Goal: Task Accomplishment & Management: Complete application form

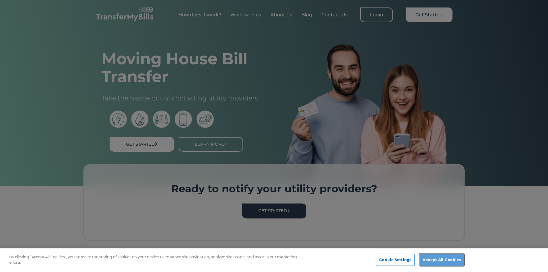
click at [451, 258] on button "Accept All Cookies" at bounding box center [442, 260] width 45 height 12
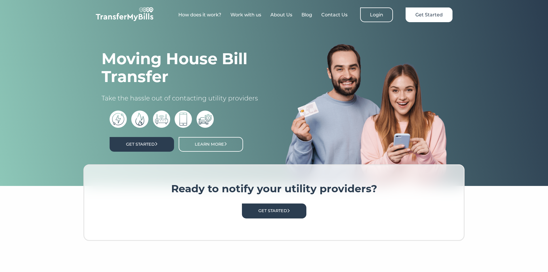
click at [165, 142] on link "Get Started" at bounding box center [142, 144] width 64 height 15
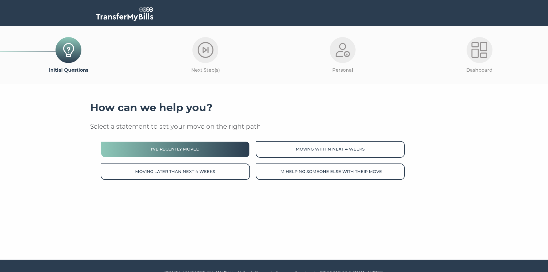
click at [238, 151] on button "I've recently moved" at bounding box center [175, 149] width 149 height 16
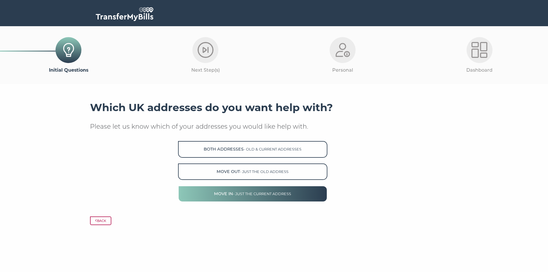
click at [239, 192] on button "Move in - just the current address" at bounding box center [252, 194] width 149 height 16
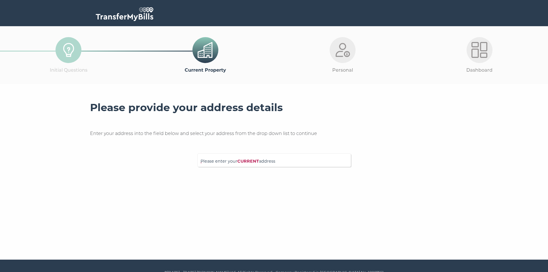
click at [279, 163] on span "Please enter your CURRENT address" at bounding box center [274, 163] width 147 height 10
click at [279, 162] on input "Please enter your CURRENT address" at bounding box center [263, 160] width 124 height 6
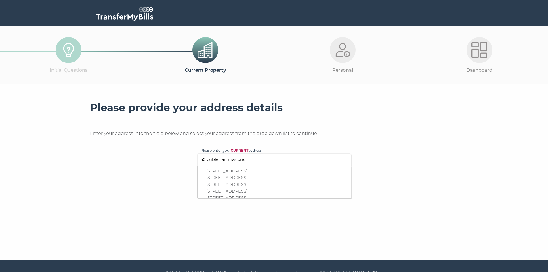
click at [229, 160] on input "50 cublerlan masions" at bounding box center [263, 160] width 124 height 6
type input "50 cublerland masions"
click at [264, 171] on p "Flat 50, Cumberland Mansions, Seymour Place, London, W1H 5TF" at bounding box center [277, 171] width 142 height 7
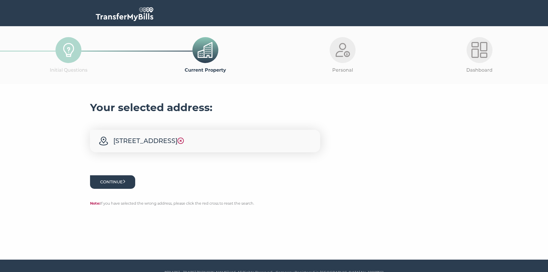
click at [107, 189] on button "Continue" at bounding box center [112, 182] width 45 height 14
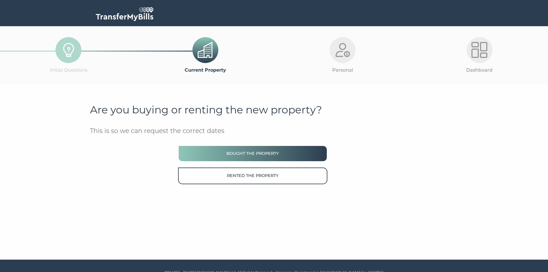
click at [247, 153] on button "Bought the property" at bounding box center [252, 153] width 149 height 16
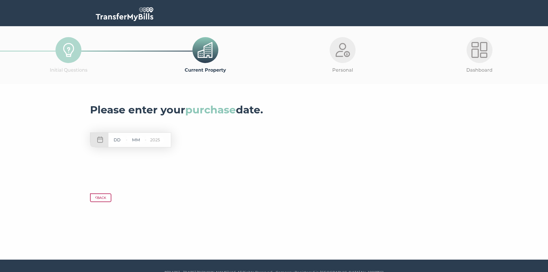
click at [123, 139] on input "text" at bounding box center [117, 139] width 17 height 7
type input "26"
click at [139, 142] on input "text" at bounding box center [136, 139] width 17 height 7
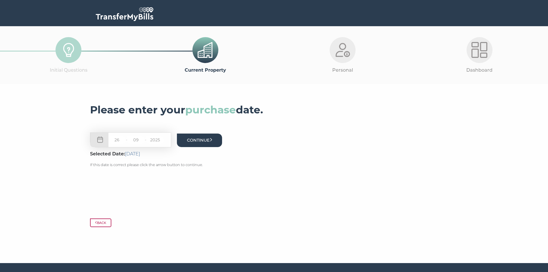
type input "09"
click at [211, 143] on button "Continue" at bounding box center [199, 141] width 45 height 14
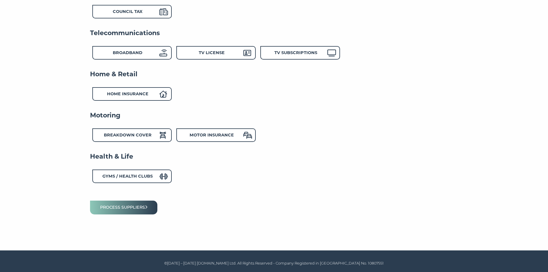
scroll to position [73, 0]
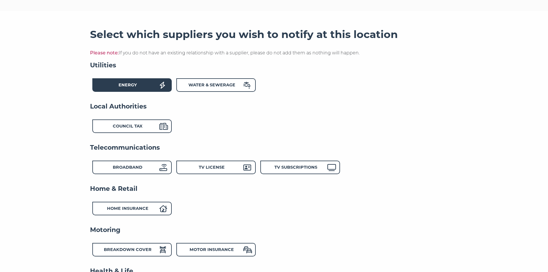
click at [131, 83] on div "Energy" at bounding box center [127, 86] width 63 height 8
click at [152, 128] on div "Council Tax" at bounding box center [127, 127] width 63 height 8
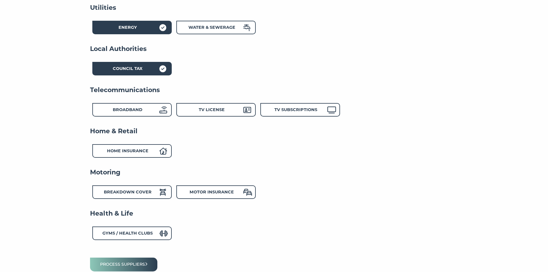
scroll to position [159, 0]
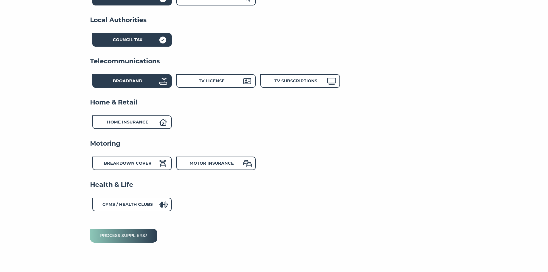
click at [141, 85] on div "Broadband" at bounding box center [127, 82] width 63 height 8
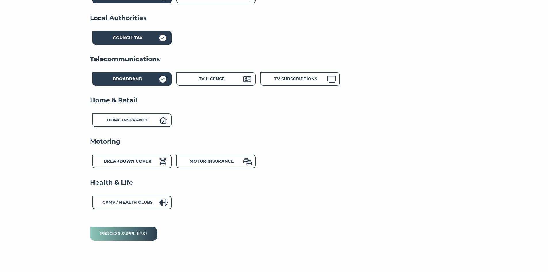
scroll to position [188, 0]
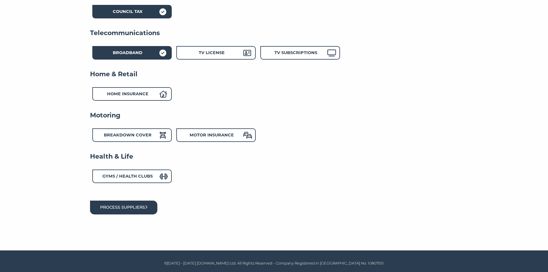
click at [136, 210] on button "Process suppliers" at bounding box center [124, 208] width 68 height 14
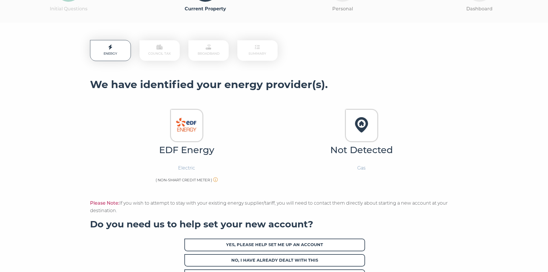
scroll to position [86, 0]
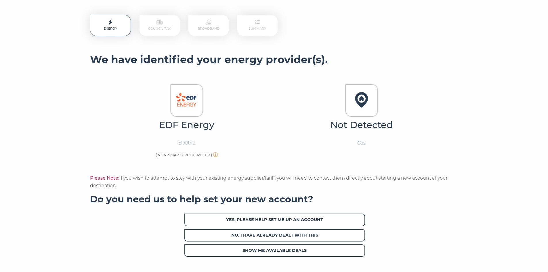
click at [179, 109] on img at bounding box center [186, 100] width 24 height 24
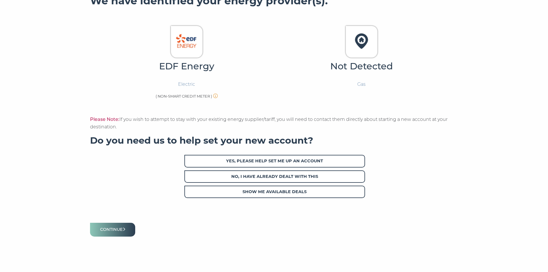
scroll to position [168, 0]
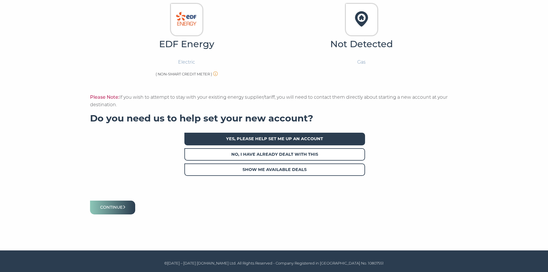
click at [273, 140] on span "Yes, please help set me up an account" at bounding box center [275, 139] width 181 height 12
click at [283, 142] on span "Yes, please help set me up an account" at bounding box center [275, 139] width 181 height 12
click at [233, 140] on span "Yes, please help set me up an account" at bounding box center [275, 139] width 181 height 12
click at [120, 212] on button "Continue" at bounding box center [112, 208] width 45 height 14
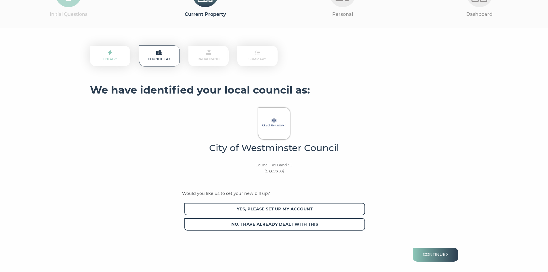
scroll to position [104, 0]
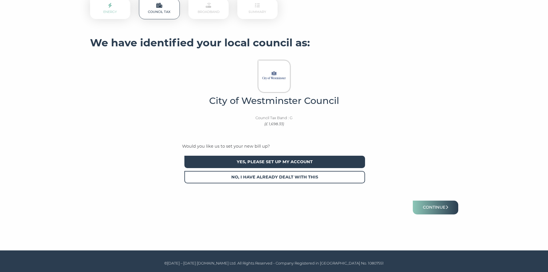
click at [286, 163] on span "Yes, please set up my account" at bounding box center [275, 162] width 181 height 12
click at [437, 210] on button "Continue" at bounding box center [435, 208] width 45 height 14
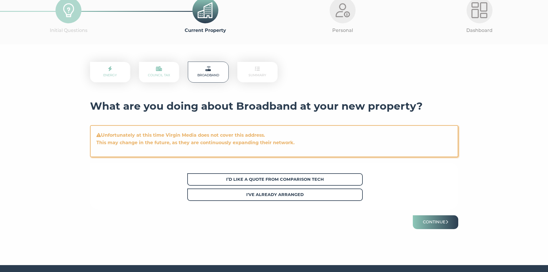
scroll to position [56, 0]
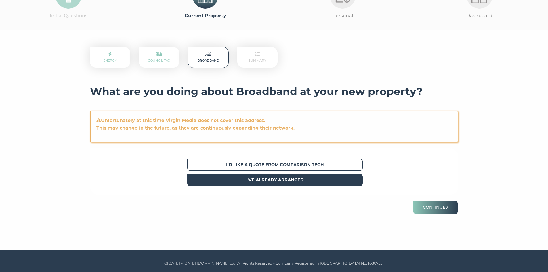
click at [282, 178] on strong "I've already arranged" at bounding box center [275, 179] width 58 height 5
click at [448, 210] on button "Continue" at bounding box center [435, 208] width 45 height 14
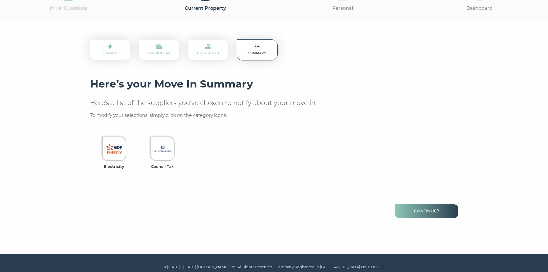
scroll to position [66, 0]
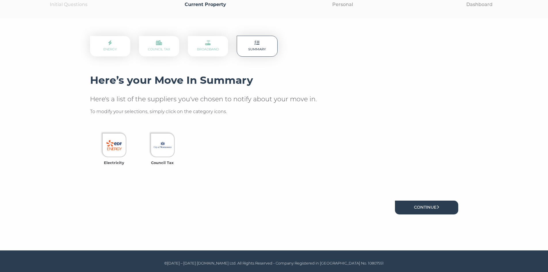
click at [444, 208] on link "Continue" at bounding box center [426, 208] width 63 height 14
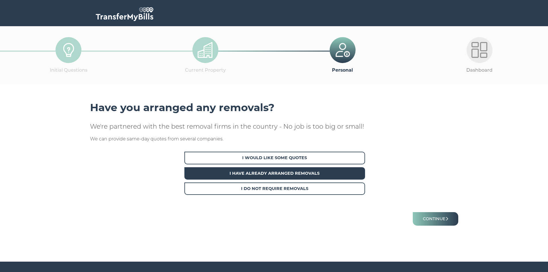
click at [282, 175] on span "I Have Already Arranged Removals" at bounding box center [275, 173] width 181 height 12
click at [444, 219] on button "Continue" at bounding box center [435, 219] width 45 height 14
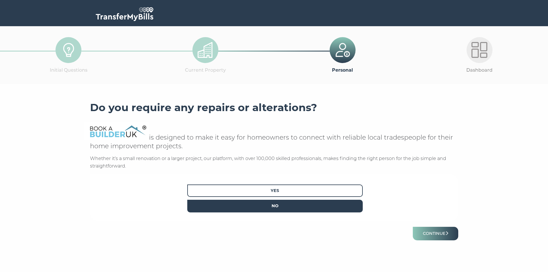
click at [310, 204] on span "No" at bounding box center [275, 206] width 176 height 12
click at [445, 233] on button "Continue" at bounding box center [435, 234] width 45 height 14
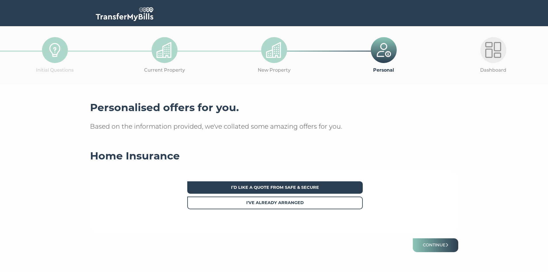
click at [273, 188] on strong "I’d like a quote from Safe & Secure" at bounding box center [275, 187] width 88 height 5
click at [443, 251] on button "Continue" at bounding box center [435, 245] width 45 height 14
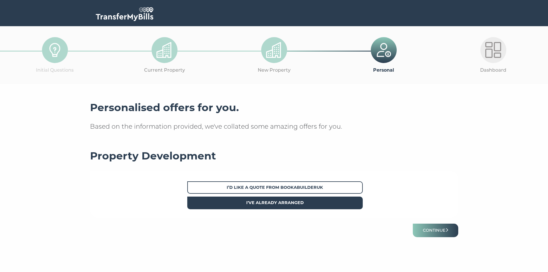
click at [300, 204] on strong "I've already arranged" at bounding box center [275, 202] width 58 height 5
click at [433, 230] on button "Continue" at bounding box center [435, 231] width 45 height 14
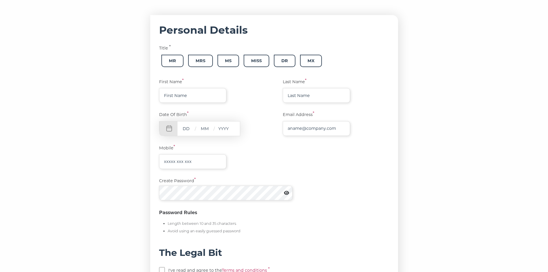
scroll to position [115, 0]
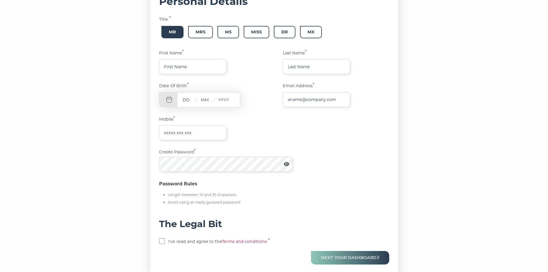
click at [176, 36] on span "Mr" at bounding box center [172, 32] width 22 height 12
click at [197, 70] on input "text" at bounding box center [192, 66] width 67 height 15
type input "Huatao"
click at [327, 68] on input "text" at bounding box center [316, 66] width 67 height 15
type input "Teng"
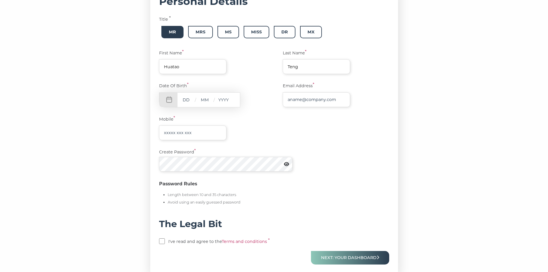
click at [189, 101] on input "text" at bounding box center [186, 99] width 17 height 7
click at [344, 101] on input "text" at bounding box center [316, 99] width 67 height 15
type input "[EMAIL_ADDRESS][DOMAIN_NAME]"
click at [189, 98] on input "text" at bounding box center [186, 99] width 17 height 7
click at [203, 133] on input "text" at bounding box center [192, 133] width 67 height 15
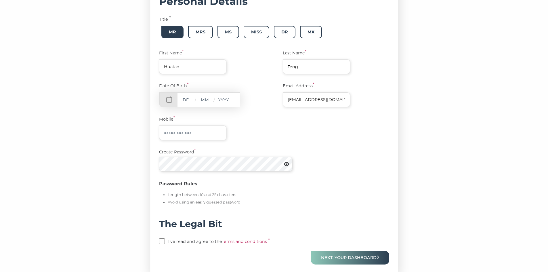
click at [430, 94] on div "Personal Details Title * Mr Mrs Ms Miss Dr [PERSON_NAME] First Name * Huatao La…" at bounding box center [274, 132] width 368 height 292
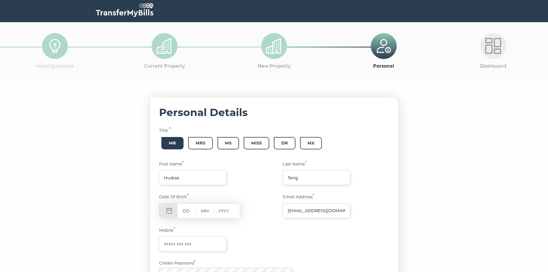
scroll to position [3, 0]
